Goal: Task Accomplishment & Management: Use online tool/utility

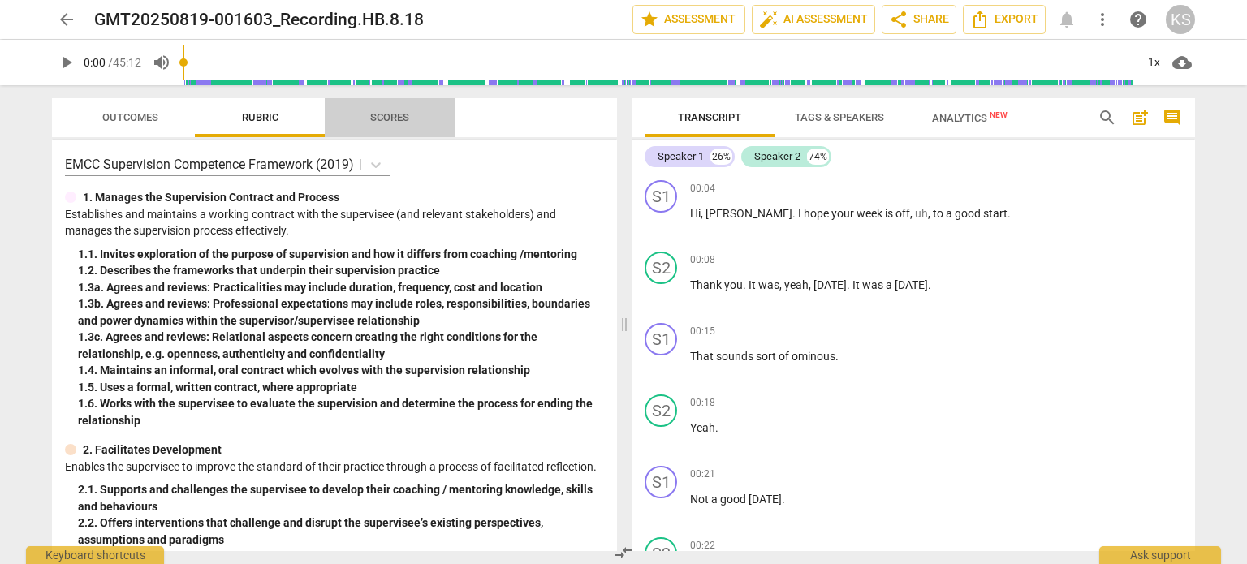
click at [376, 112] on span "Scores" at bounding box center [389, 117] width 39 height 12
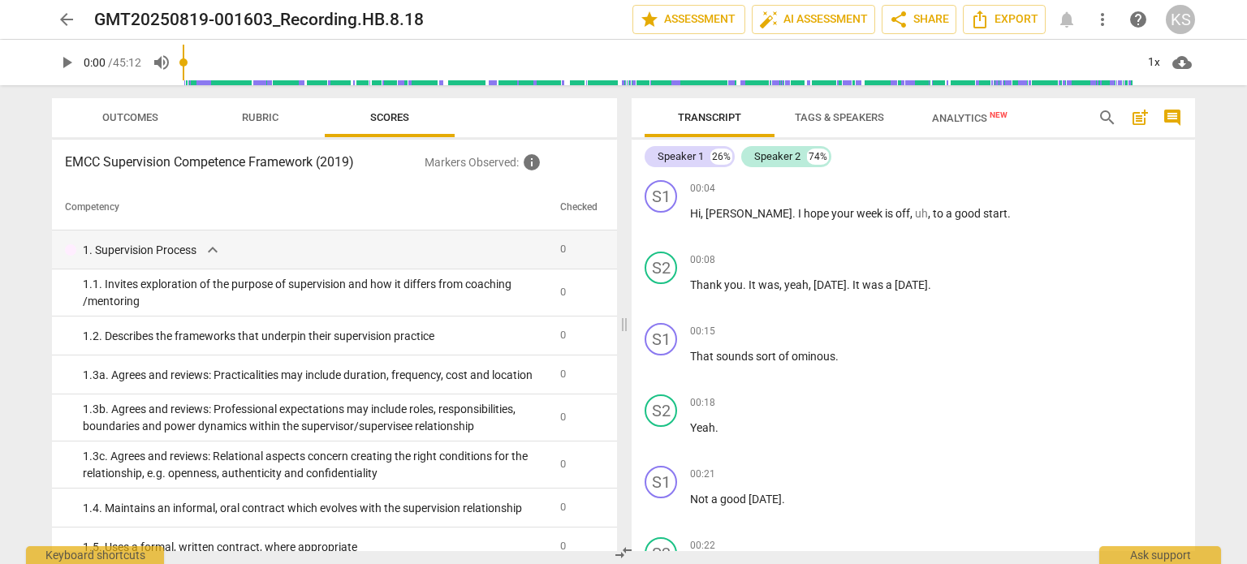
click at [257, 125] on span "Rubric" at bounding box center [261, 118] width 76 height 22
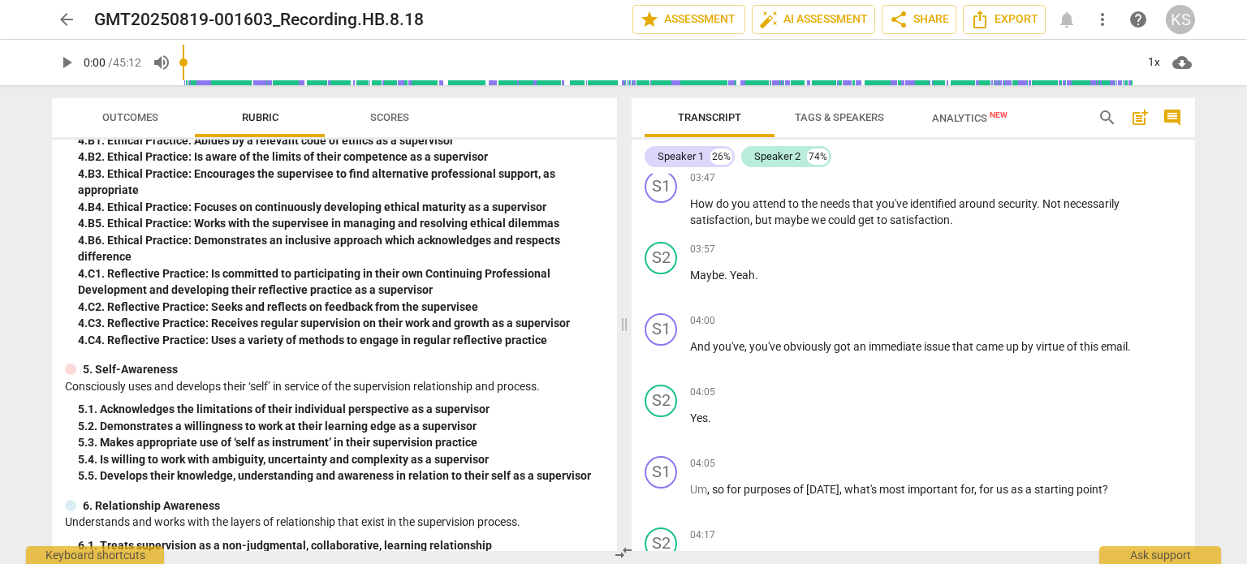
scroll to position [565, 0]
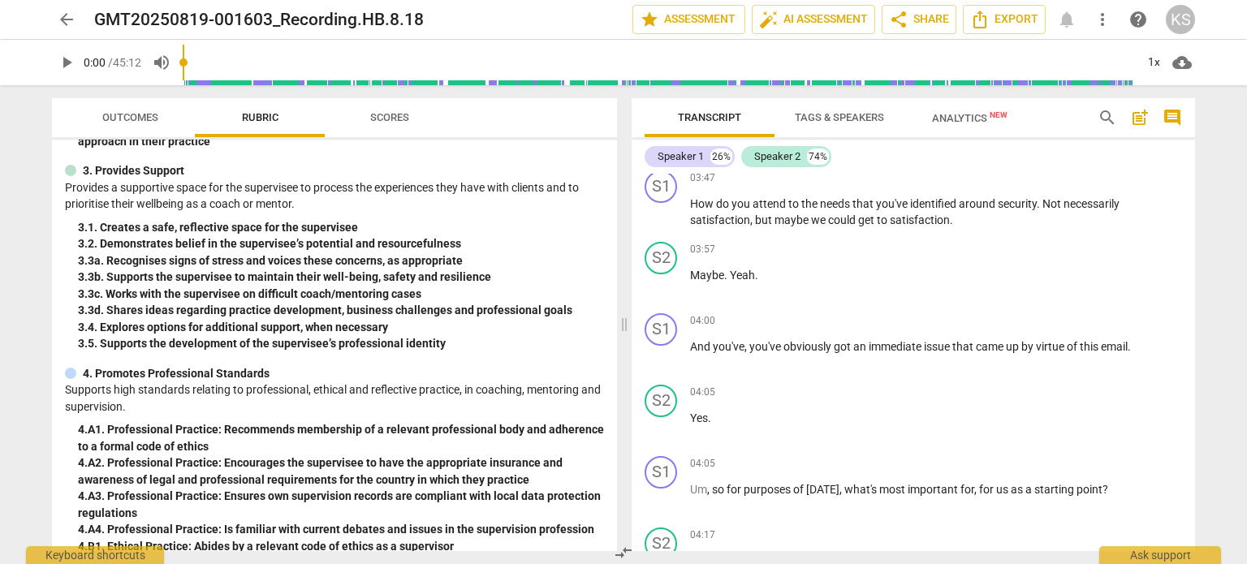
click at [132, 120] on span "Outcomes" at bounding box center [130, 117] width 56 height 12
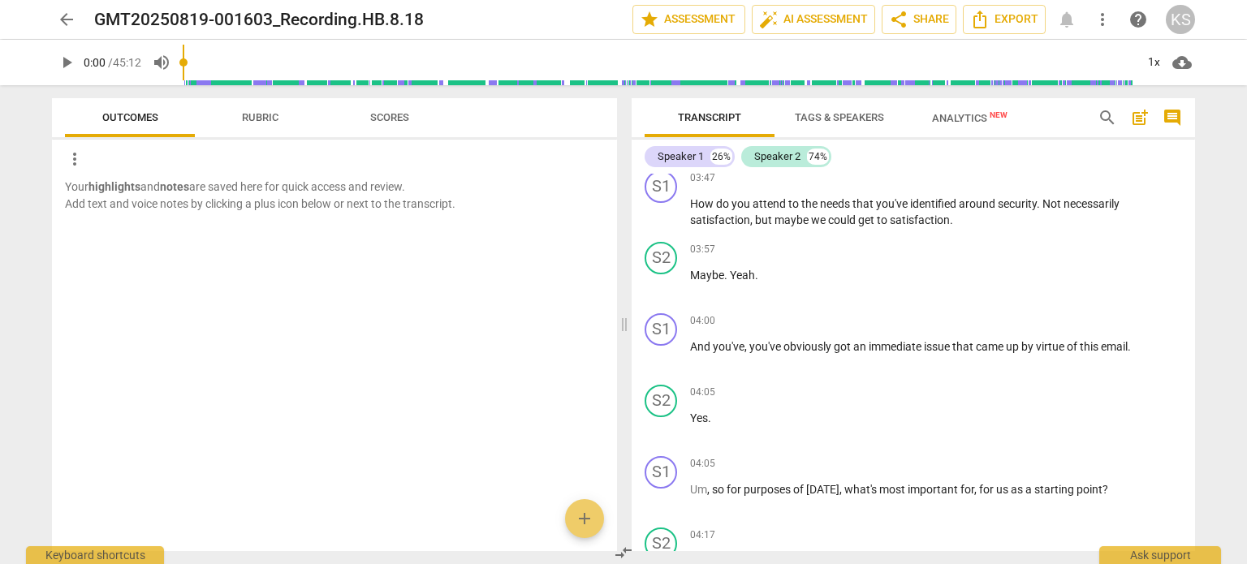
click at [406, 117] on span "Scores" at bounding box center [389, 117] width 39 height 12
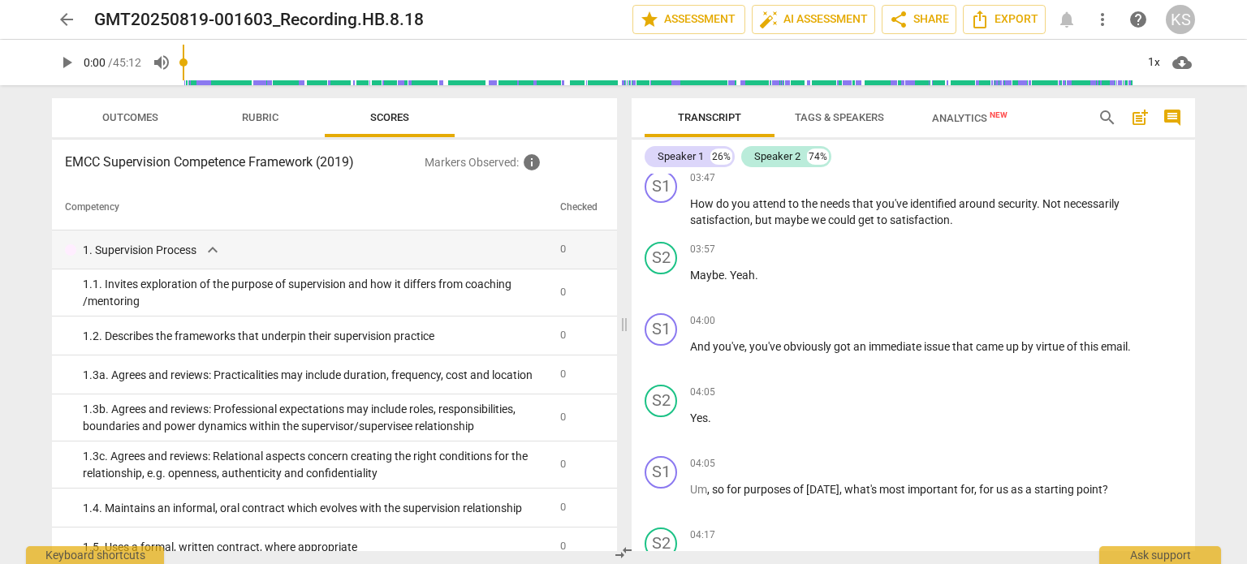
click at [837, 115] on span "Tags & Speakers" at bounding box center [839, 117] width 89 height 12
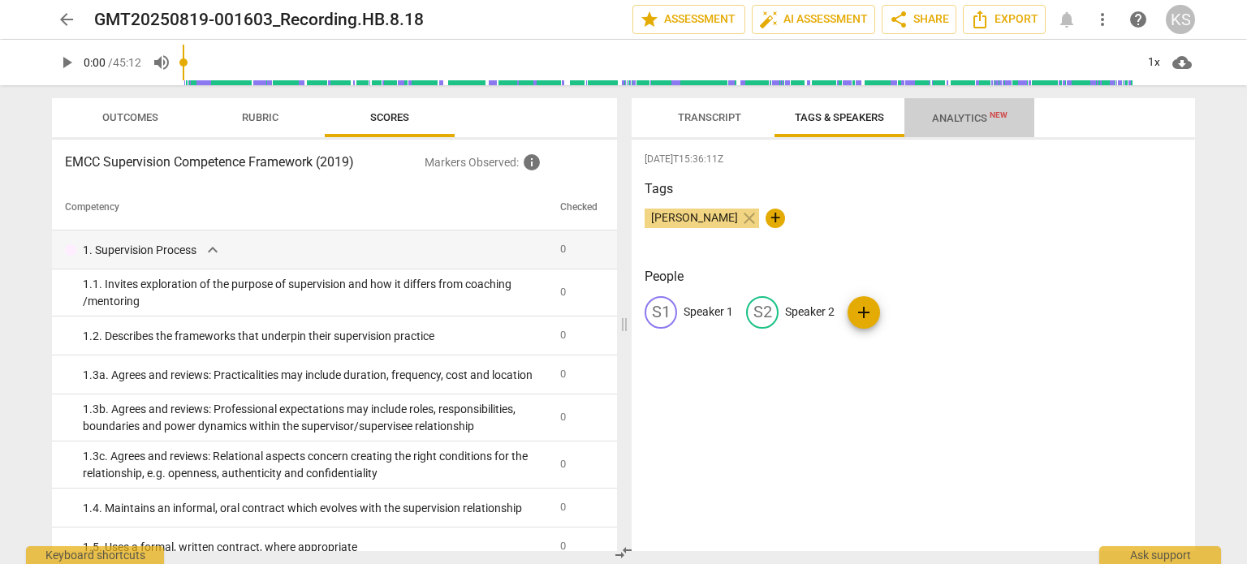
click at [971, 116] on span "Analytics New" at bounding box center [970, 118] width 76 height 12
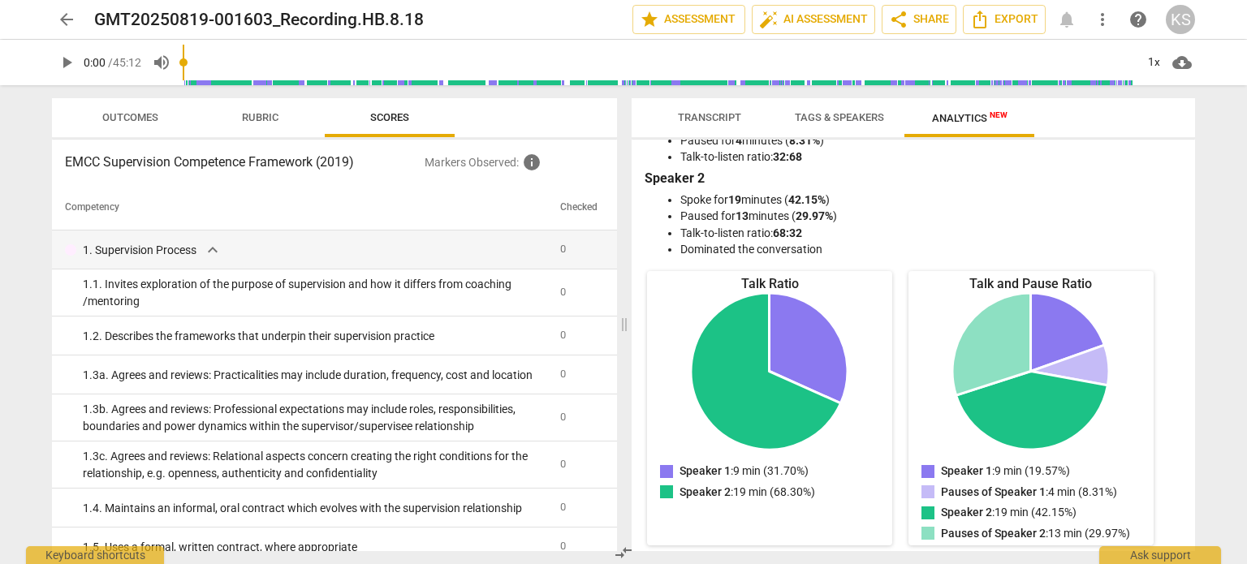
scroll to position [0, 0]
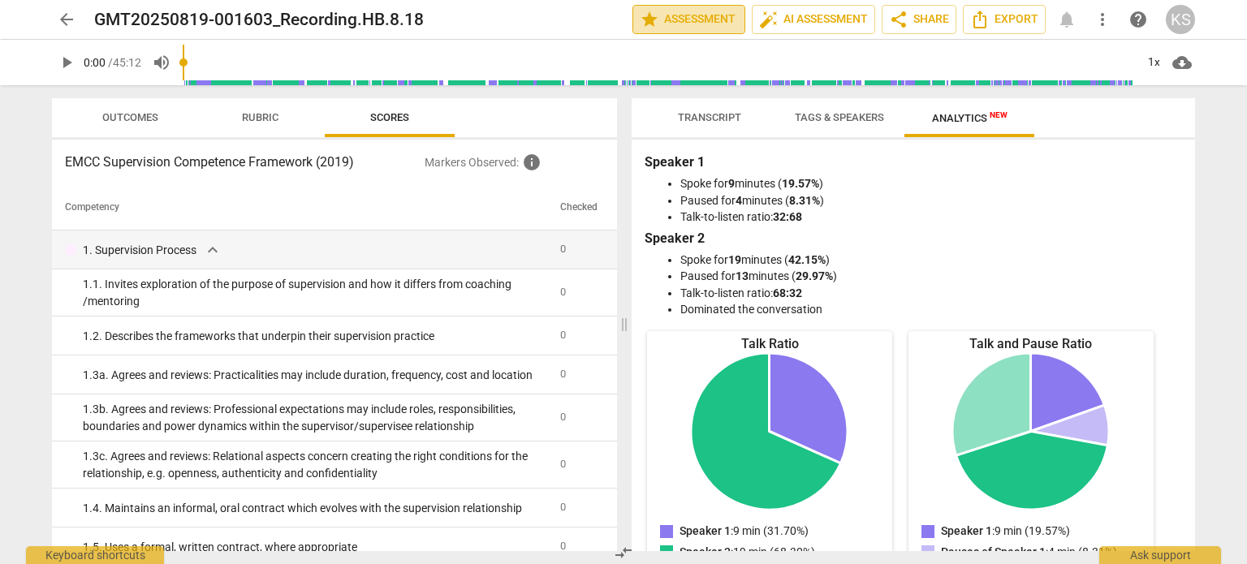
click at [721, 19] on span "star Assessment" at bounding box center [689, 19] width 98 height 19
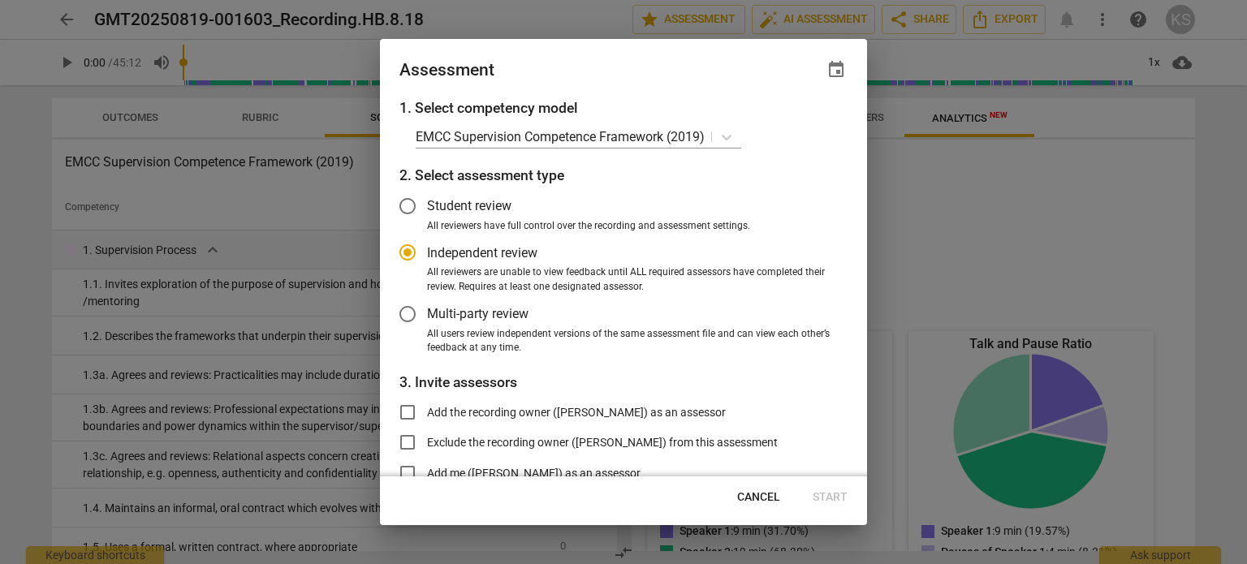
radio input "false"
click at [406, 207] on input "Student review" at bounding box center [407, 206] width 39 height 39
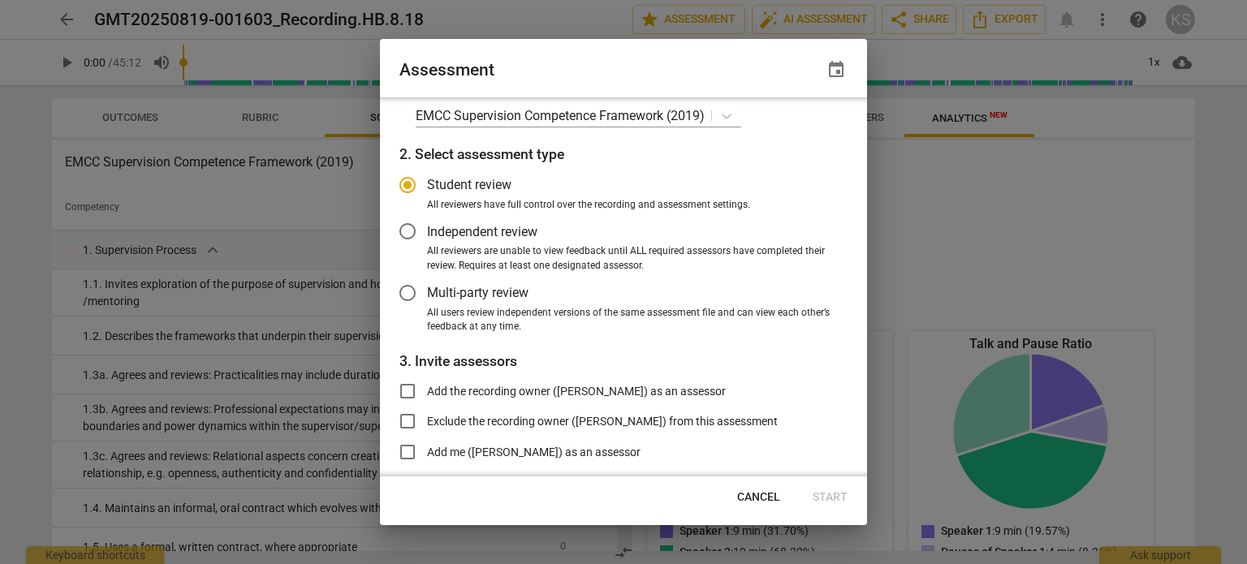
scroll to position [81, 0]
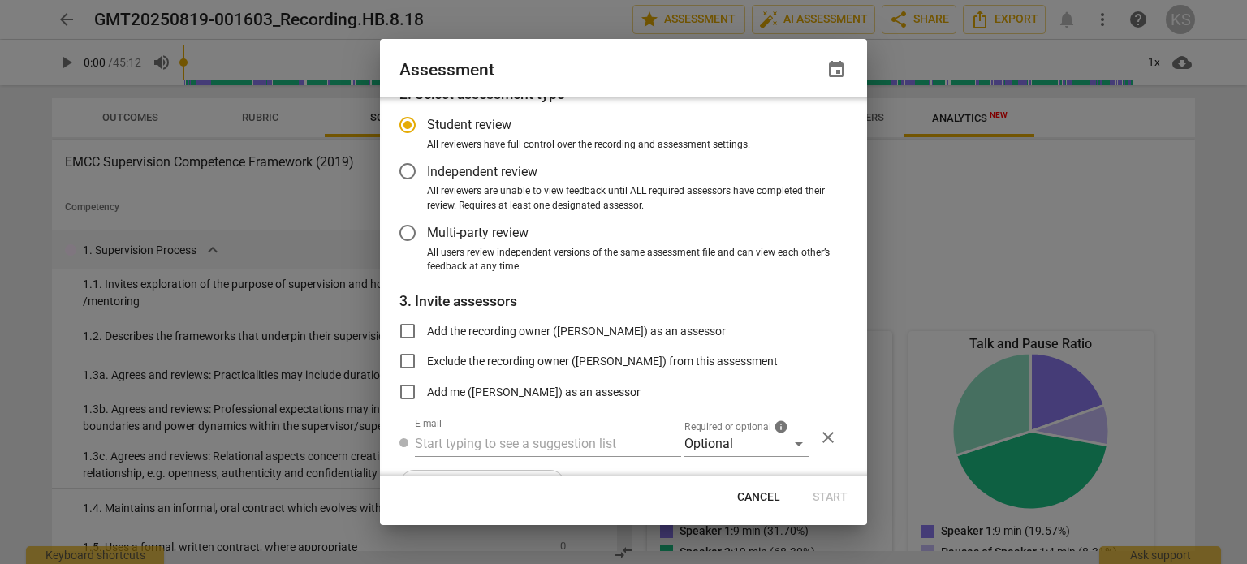
radio input "false"
click at [404, 331] on input "Add the recording owner ([PERSON_NAME]) as an assessor" at bounding box center [407, 331] width 39 height 39
checkbox input "true"
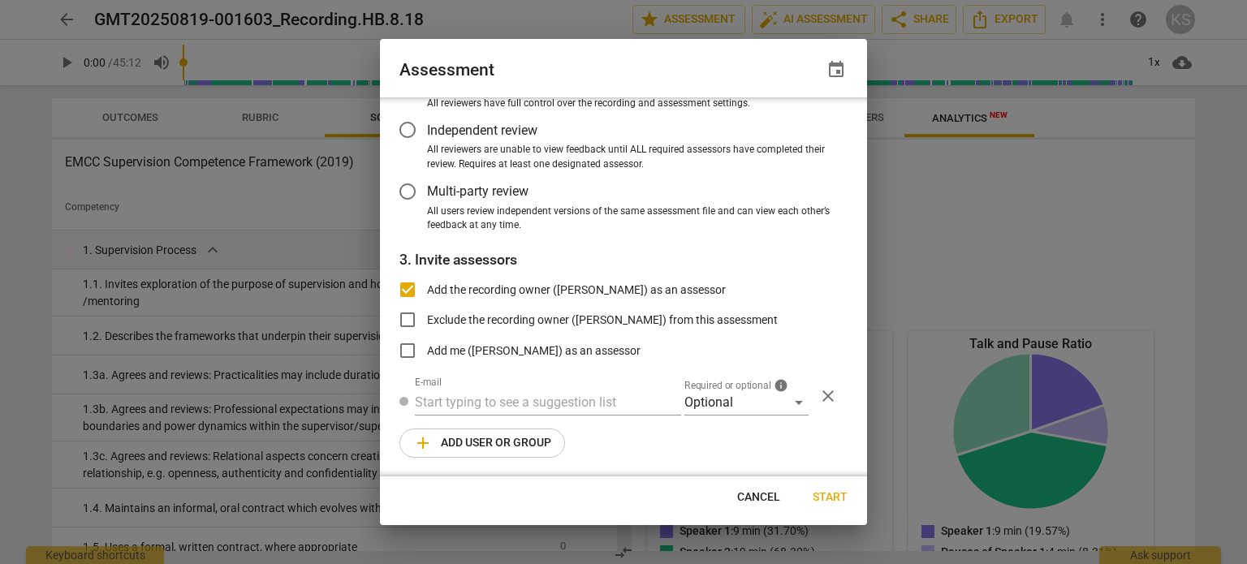
click at [825, 494] on span "Start" at bounding box center [830, 498] width 35 height 16
radio input "false"
type input "[PERSON_NAME] <[EMAIL_ADDRESS][DOMAIN_NAME]>"
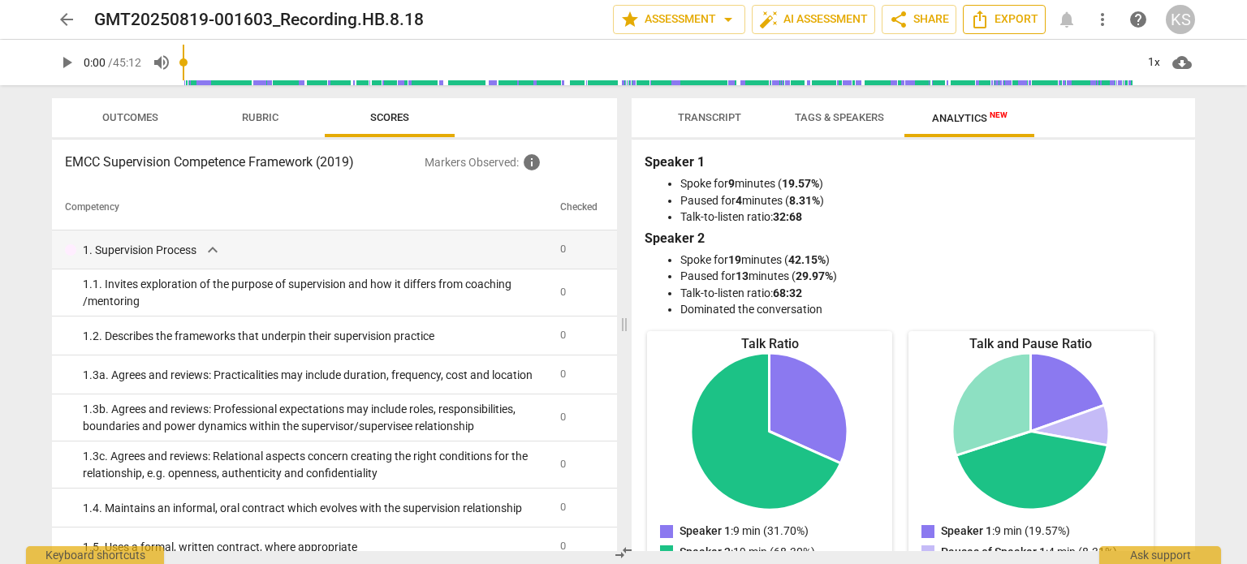
click at [988, 20] on icon "Export" at bounding box center [979, 19] width 19 height 19
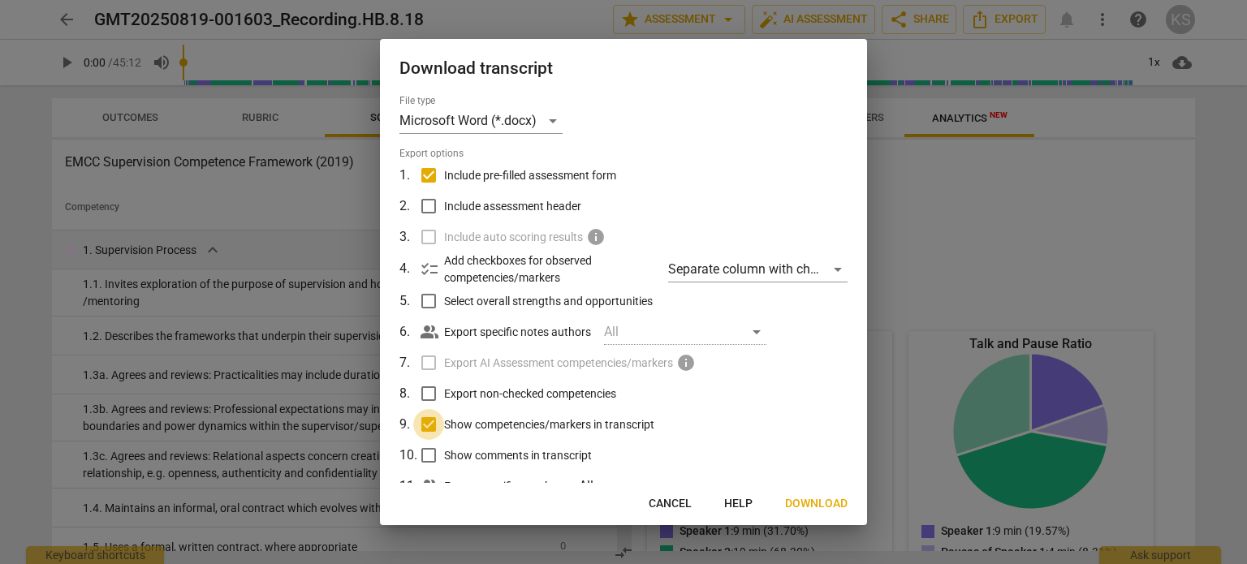
click at [429, 425] on input "Show competencies/markers in transcript" at bounding box center [428, 424] width 31 height 31
checkbox input "false"
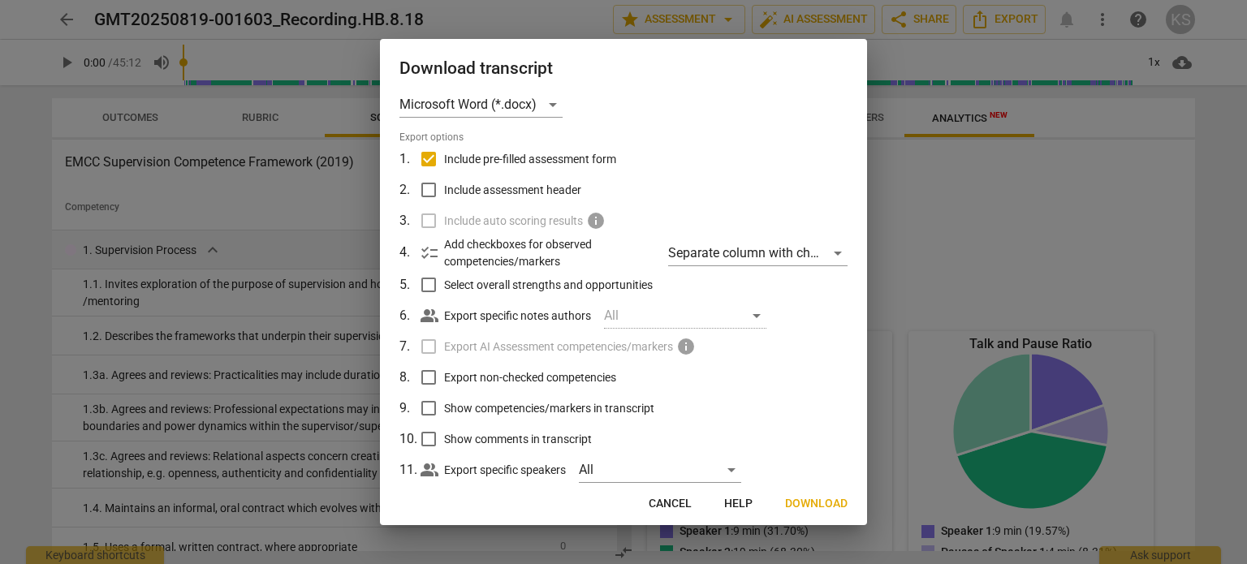
scroll to position [0, 0]
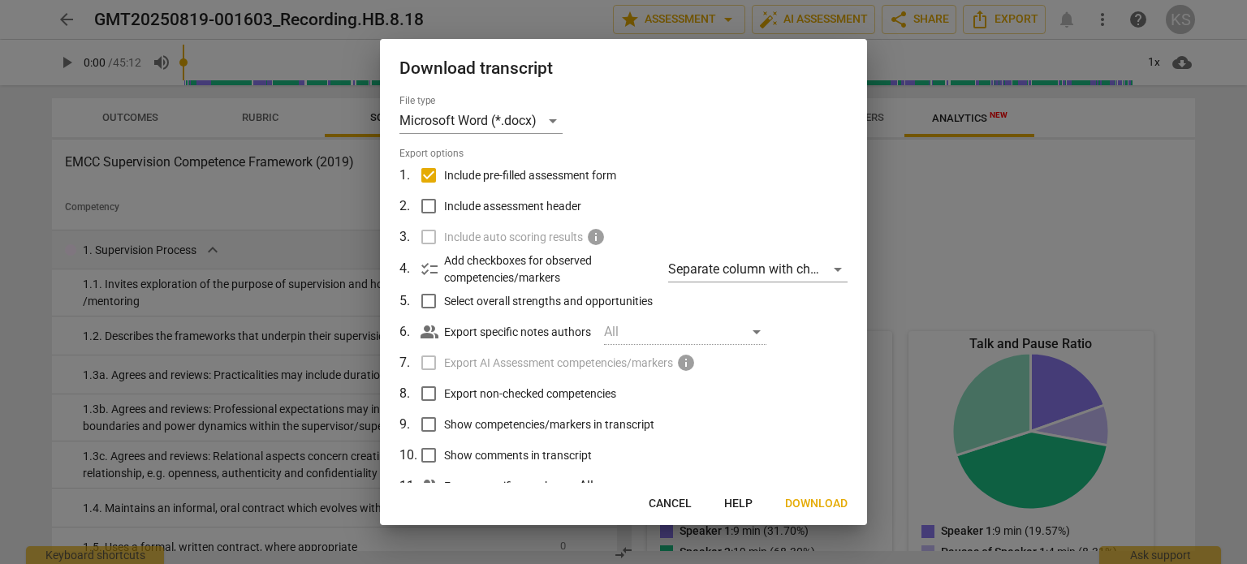
click at [811, 504] on span "Download" at bounding box center [816, 504] width 63 height 16
